Goal: Transaction & Acquisition: Book appointment/travel/reservation

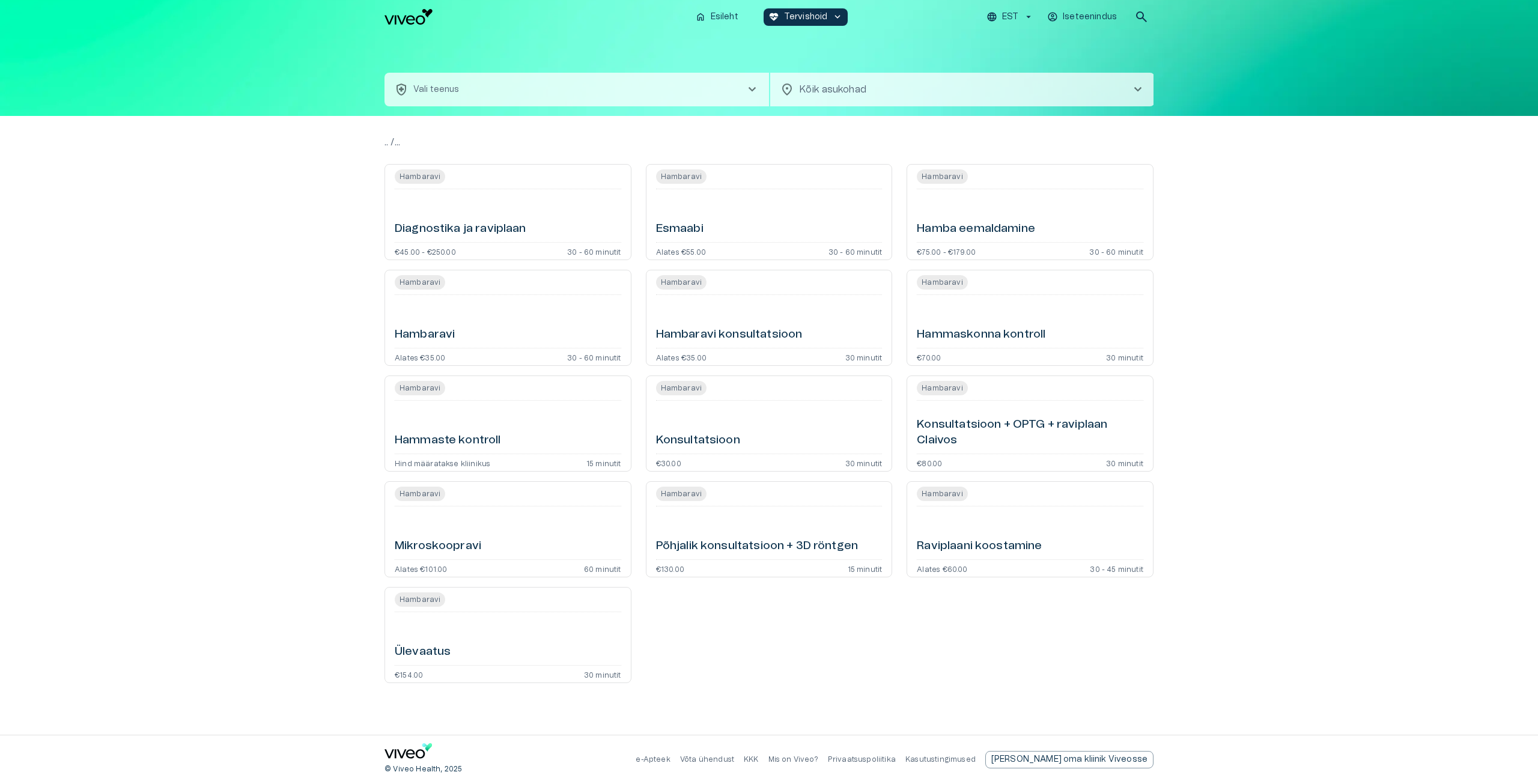
type input "**********"
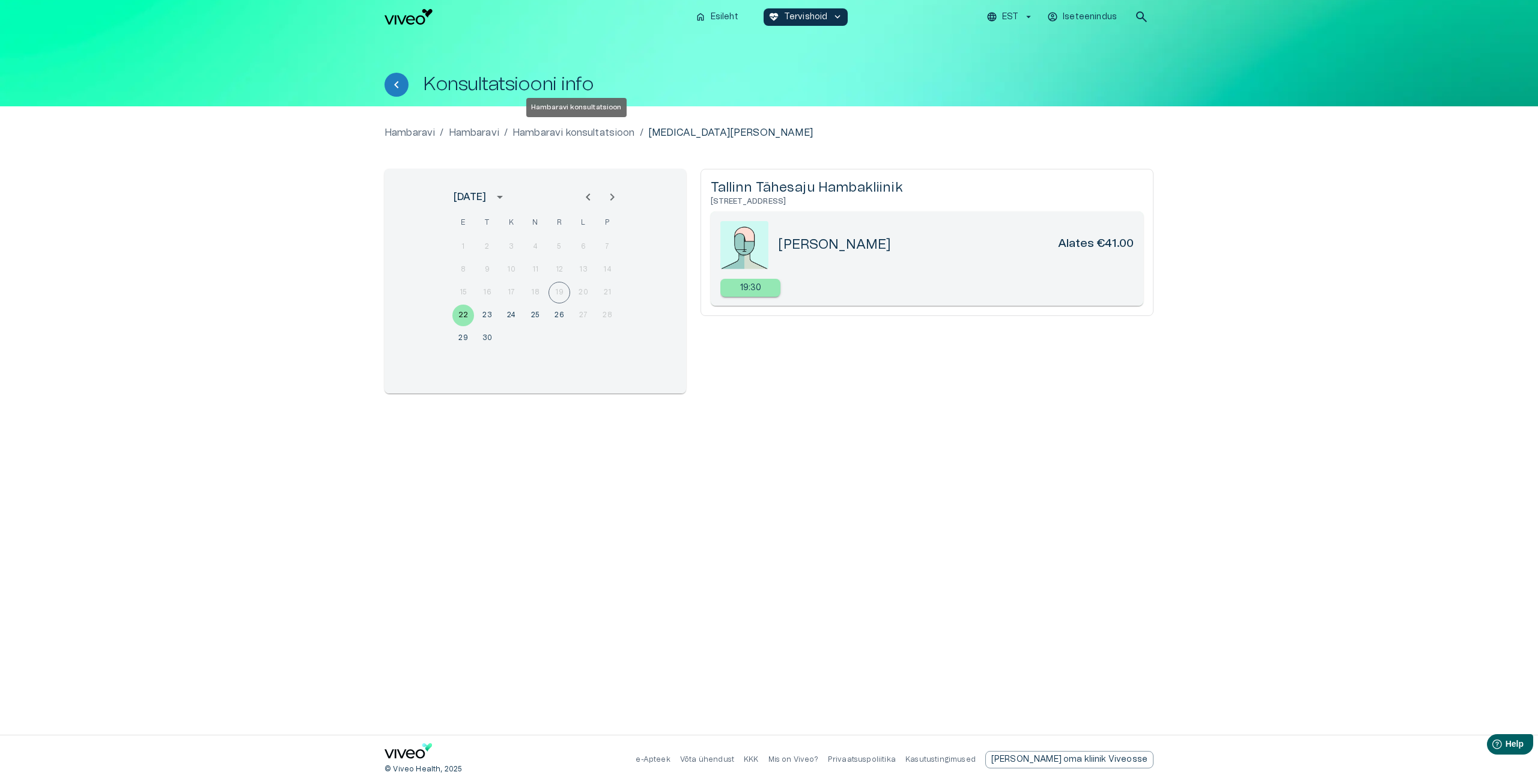
click at [573, 130] on p "Hambaravi konsultatsioon" at bounding box center [573, 133] width 122 height 15
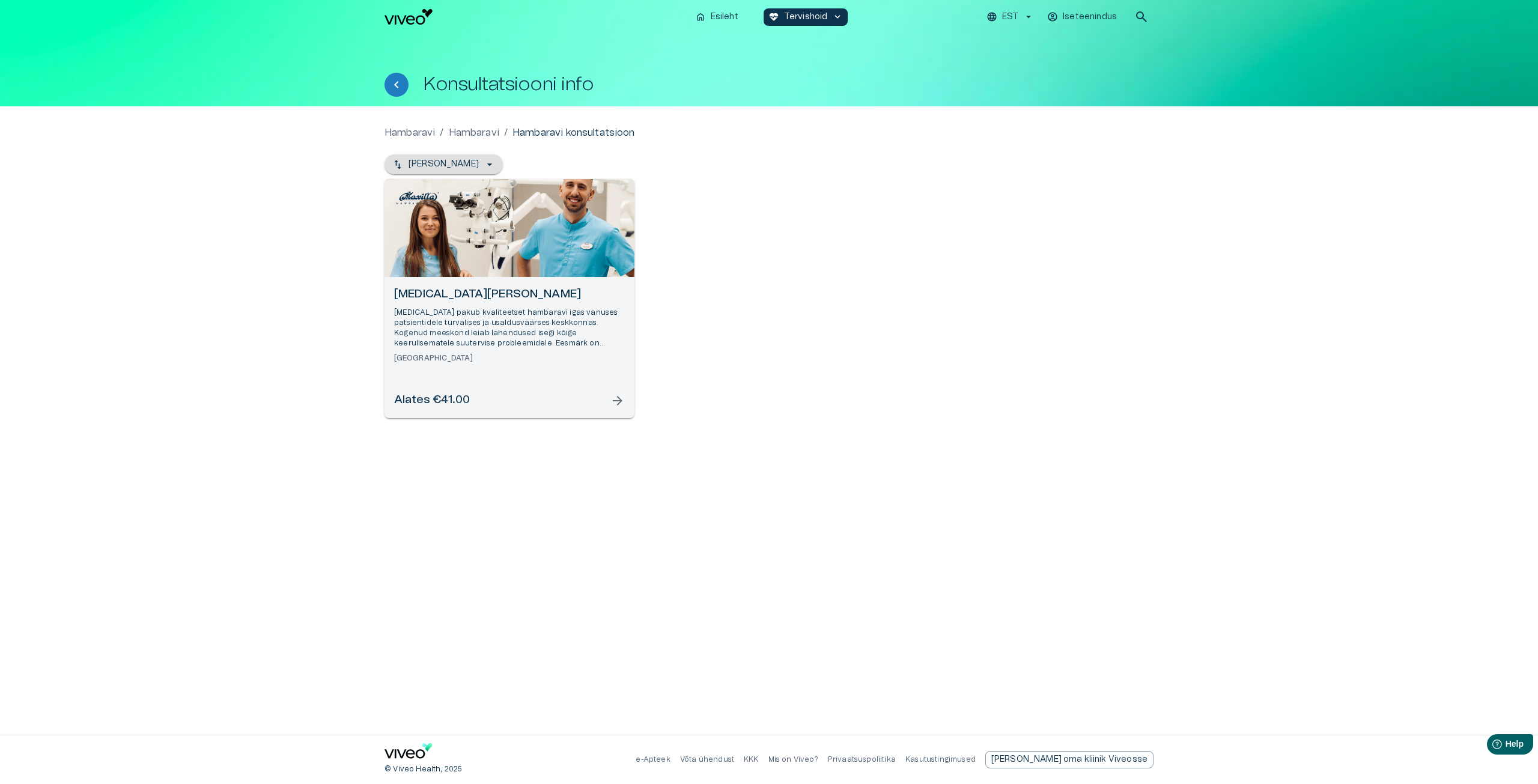
click at [484, 164] on icon "button" at bounding box center [490, 164] width 12 height 12
click at [470, 164] on p "[PERSON_NAME]" at bounding box center [444, 164] width 70 height 13
click at [483, 206] on div "Open selected supplier available booking dates" at bounding box center [510, 228] width 250 height 98
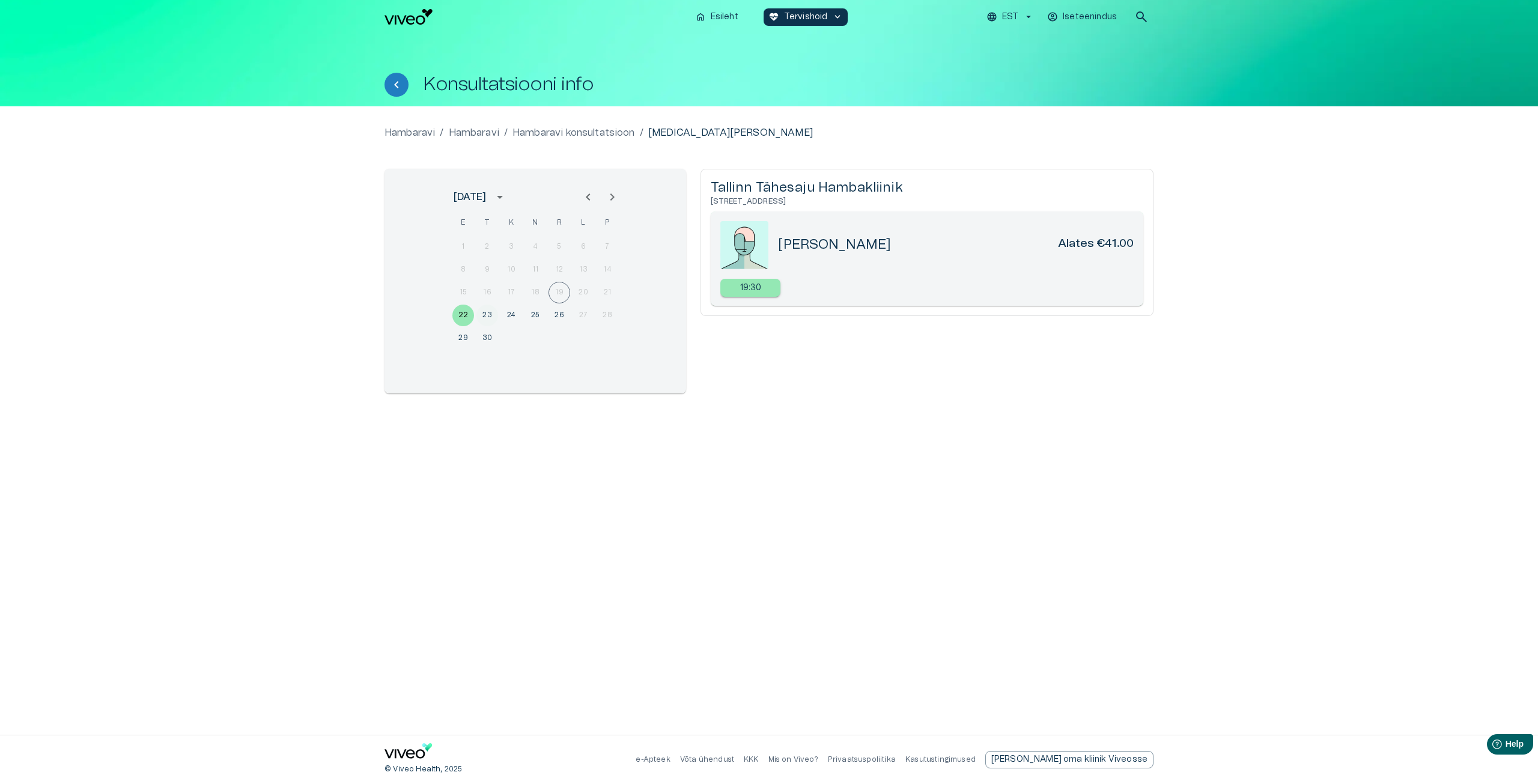
click at [488, 315] on button "23" at bounding box center [487, 315] width 21 height 21
